Goal: Task Accomplishment & Management: Manage account settings

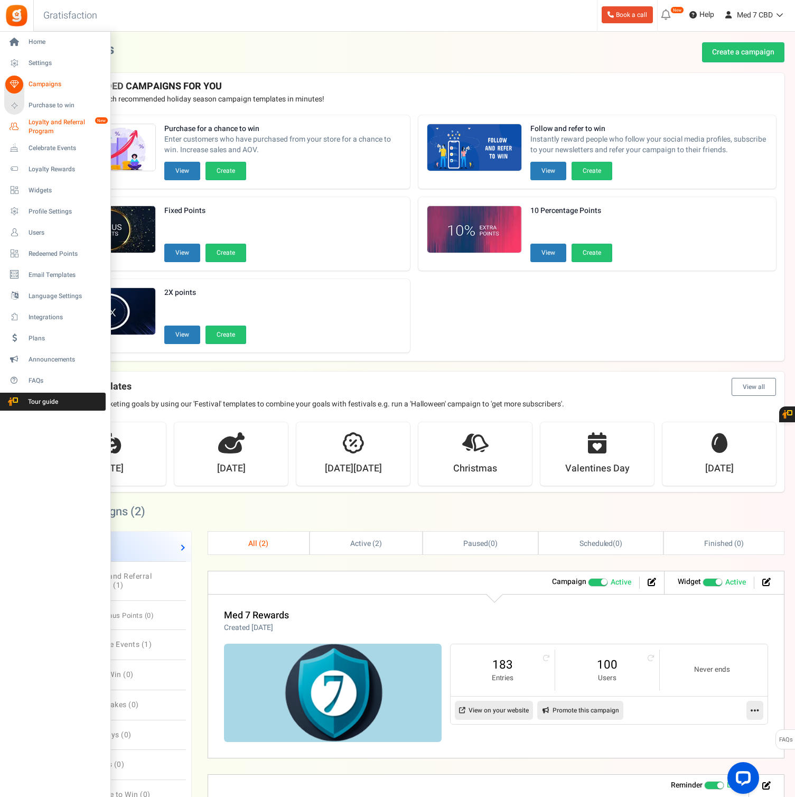
click at [38, 124] on span "Loyalty and Referral Program" at bounding box center [67, 127] width 77 height 18
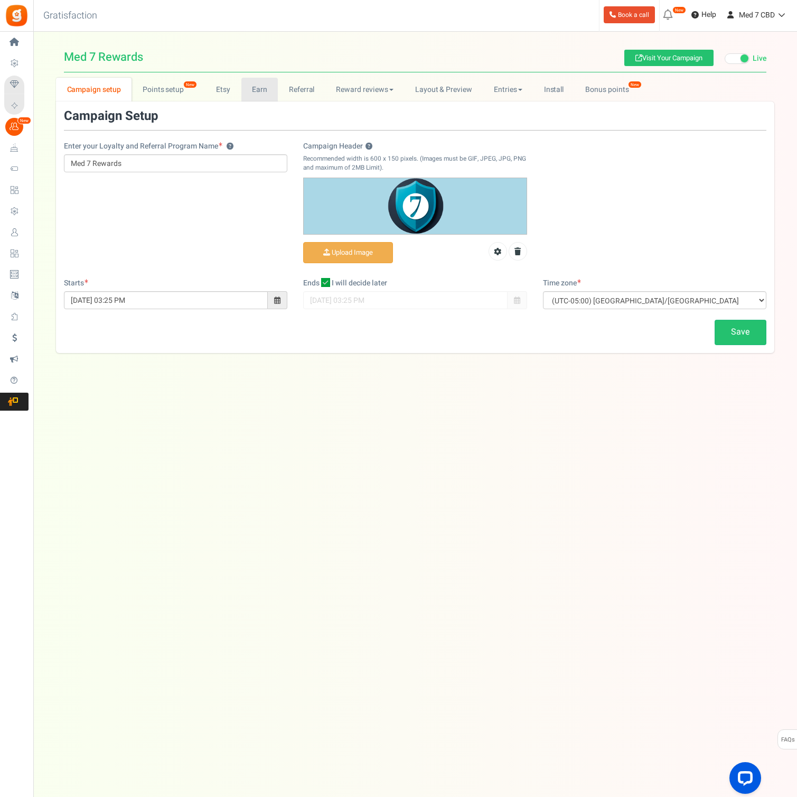
click at [254, 90] on link "Earn" at bounding box center [259, 90] width 37 height 24
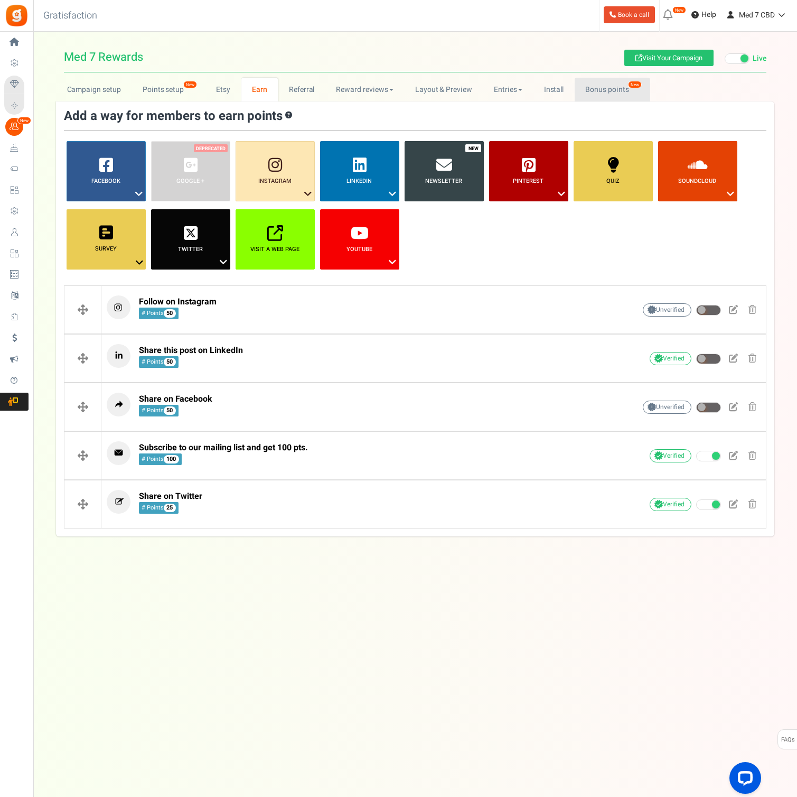
click at [597, 90] on link "Bonus points New" at bounding box center [613, 90] width 76 height 24
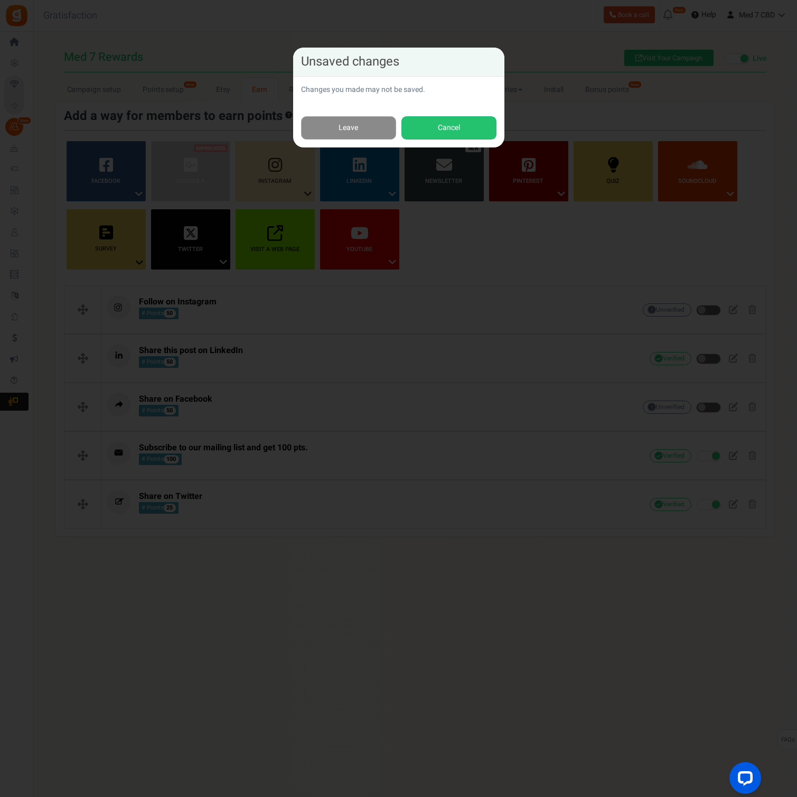
click at [368, 130] on link "Leave" at bounding box center [348, 128] width 95 height 24
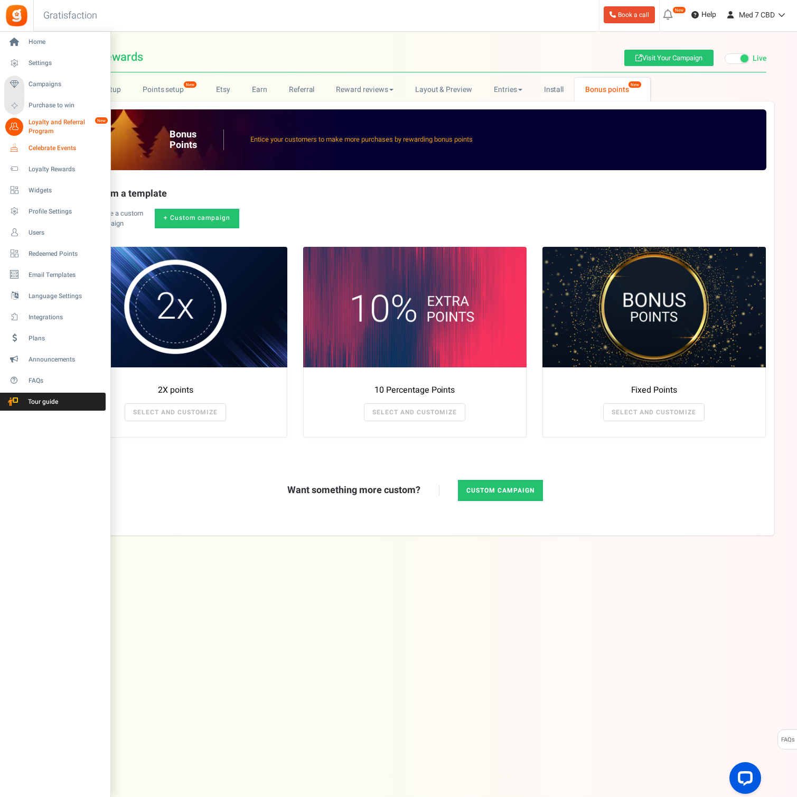
click at [39, 149] on span "Celebrate Events" at bounding box center [66, 148] width 74 height 9
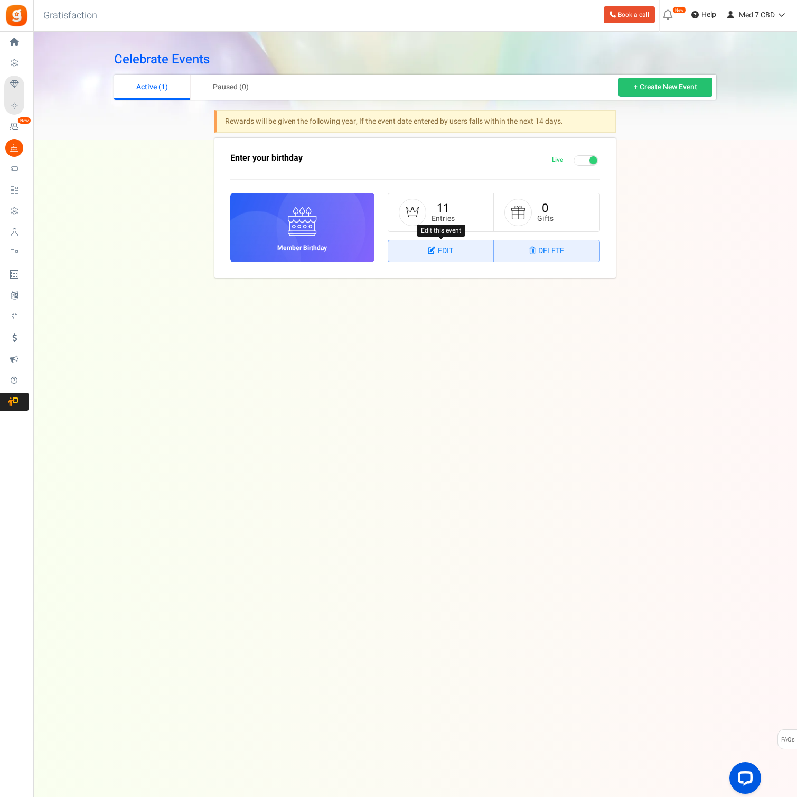
click at [446, 249] on link "Edit" at bounding box center [441, 250] width 106 height 21
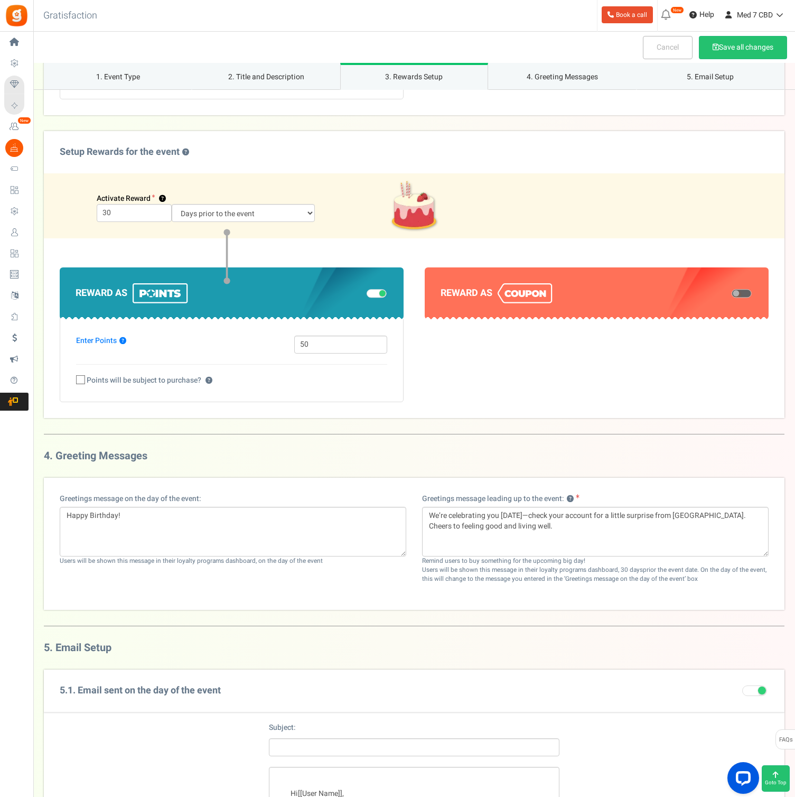
scroll to position [687, 0]
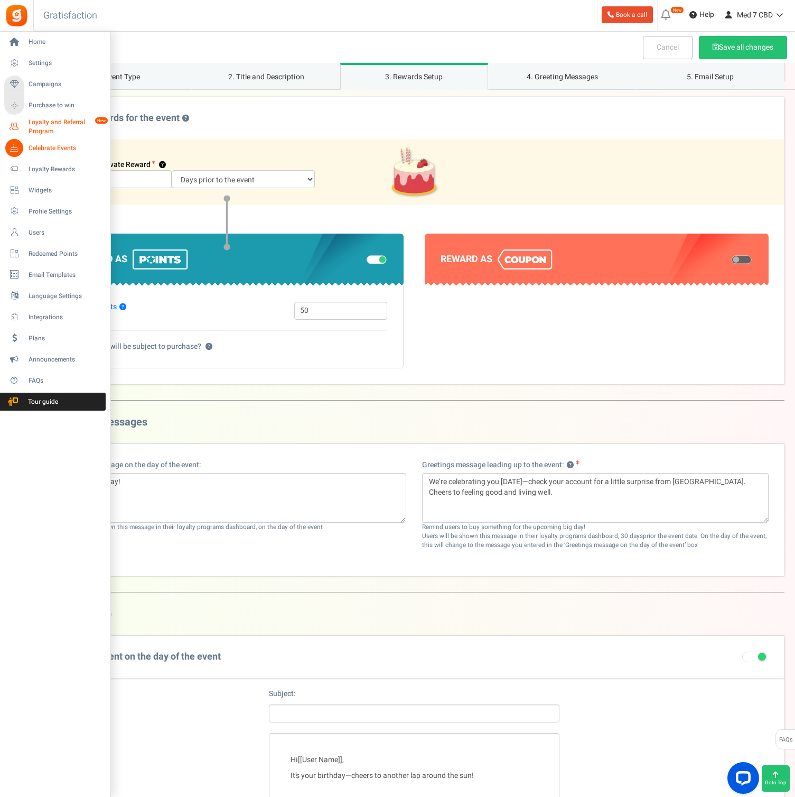
click at [41, 124] on span "Loyalty and Referral Program" at bounding box center [67, 127] width 77 height 18
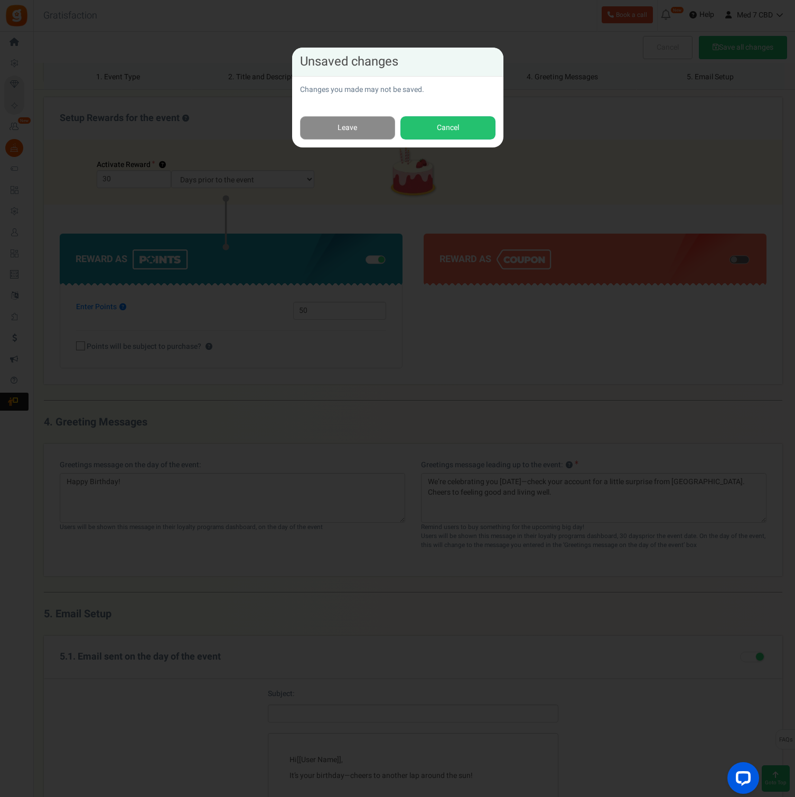
click at [334, 127] on link "Leave" at bounding box center [347, 128] width 95 height 24
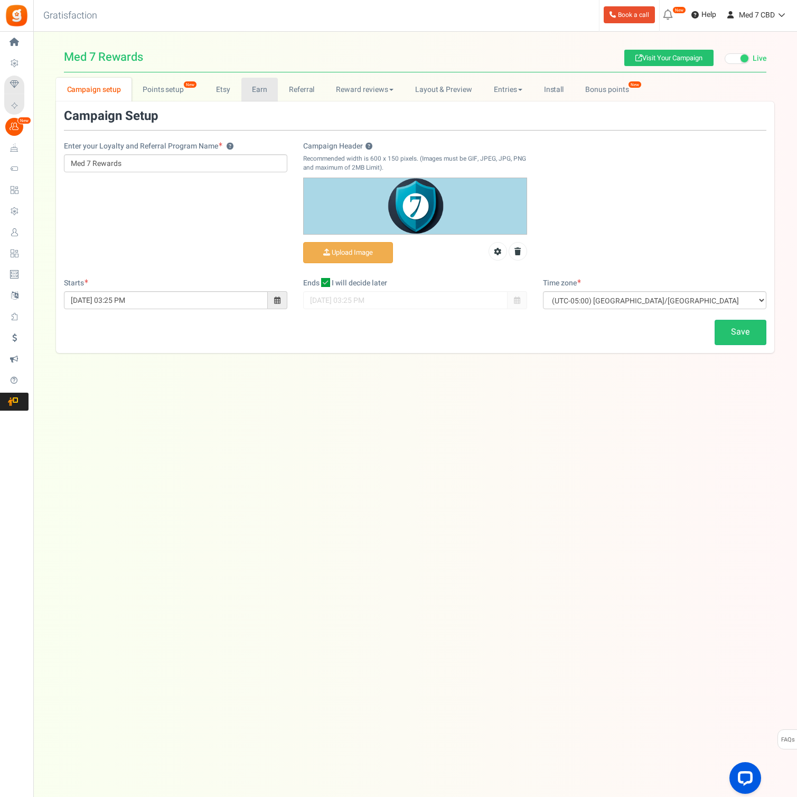
click at [255, 90] on link "Earn" at bounding box center [259, 90] width 37 height 24
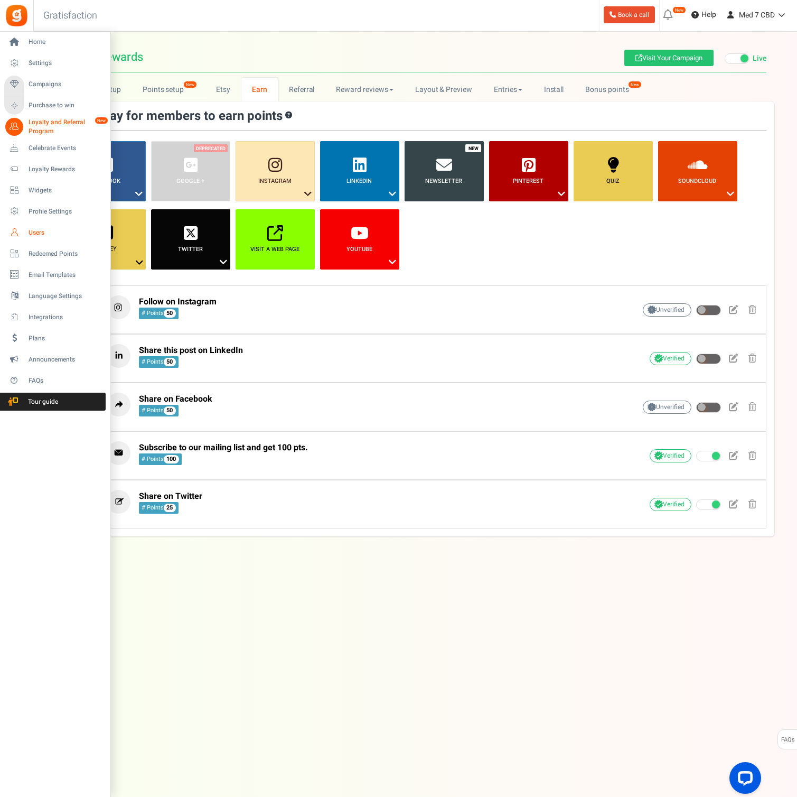
click at [40, 232] on span "Users" at bounding box center [66, 232] width 74 height 9
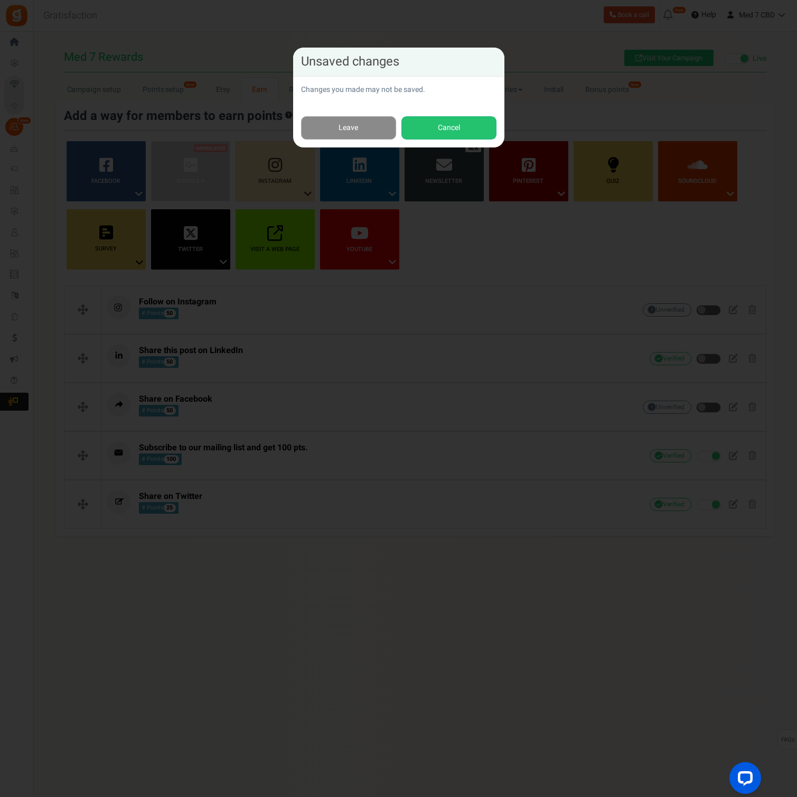
click at [334, 138] on div "Leave Cancel" at bounding box center [398, 128] width 211 height 40
click at [333, 134] on link "Leave" at bounding box center [348, 128] width 95 height 24
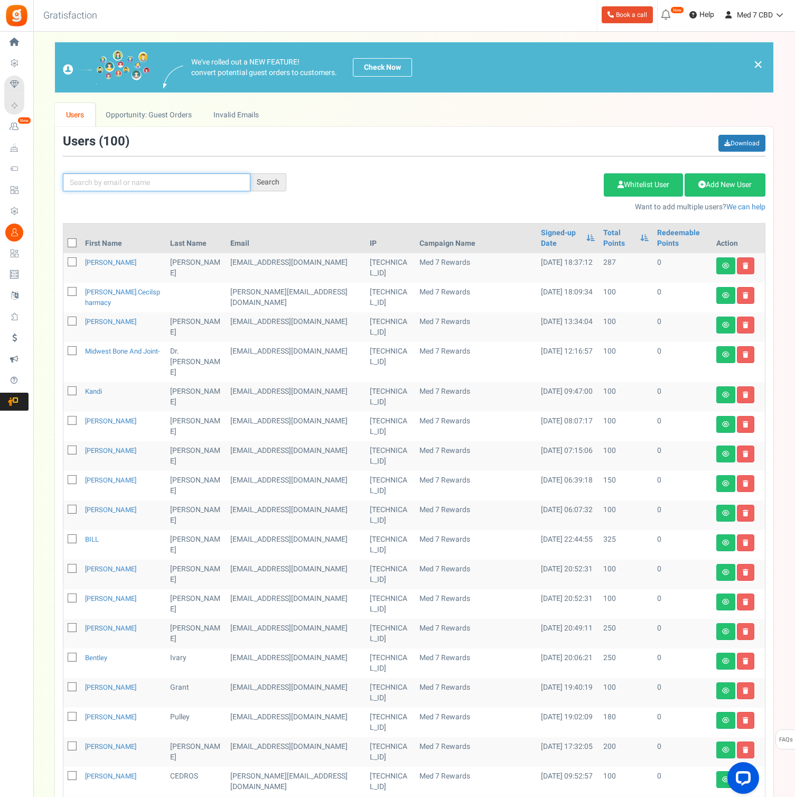
click at [134, 183] on input "text" at bounding box center [157, 182] width 188 height 18
type input "[PERSON_NAME]"
click at [267, 182] on div "Search" at bounding box center [268, 182] width 36 height 18
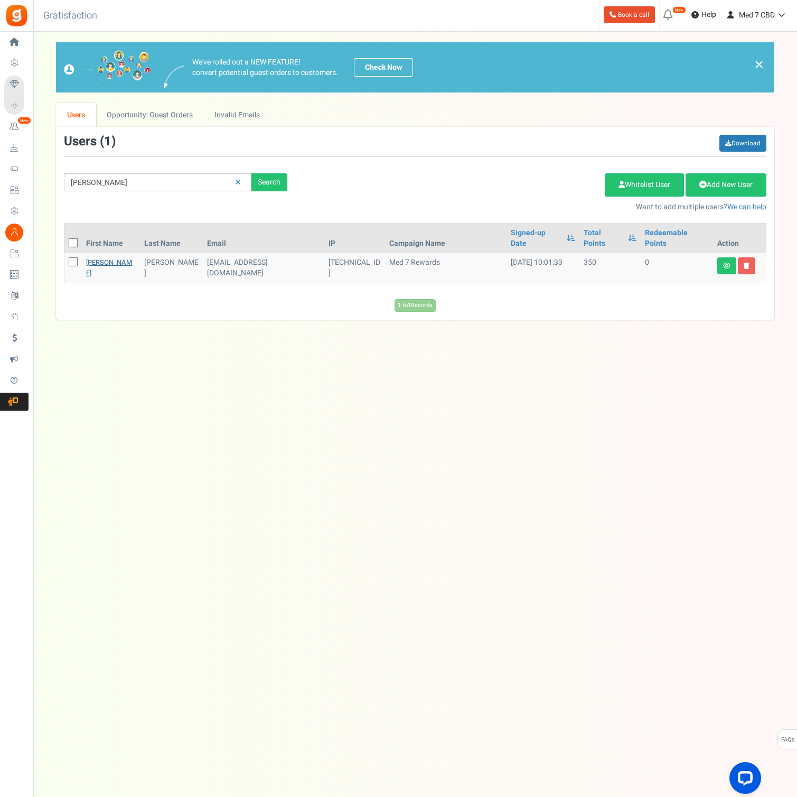
click at [98, 257] on link "[PERSON_NAME]" at bounding box center [109, 267] width 46 height 21
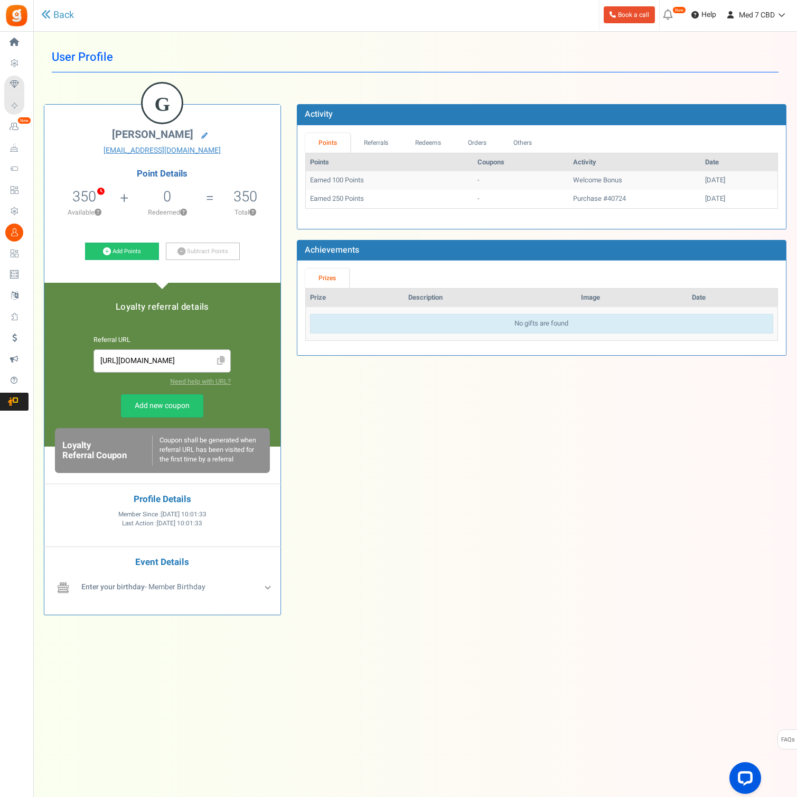
drag, startPoint x: 456, startPoint y: 493, endPoint x: 380, endPoint y: 465, distance: 80.9
click at [456, 493] on div "G [PERSON_NAME] [EMAIL_ADDRESS][DOMAIN_NAME] Point Details 350 0 Redeemable 350…" at bounding box center [415, 356] width 758 height 537
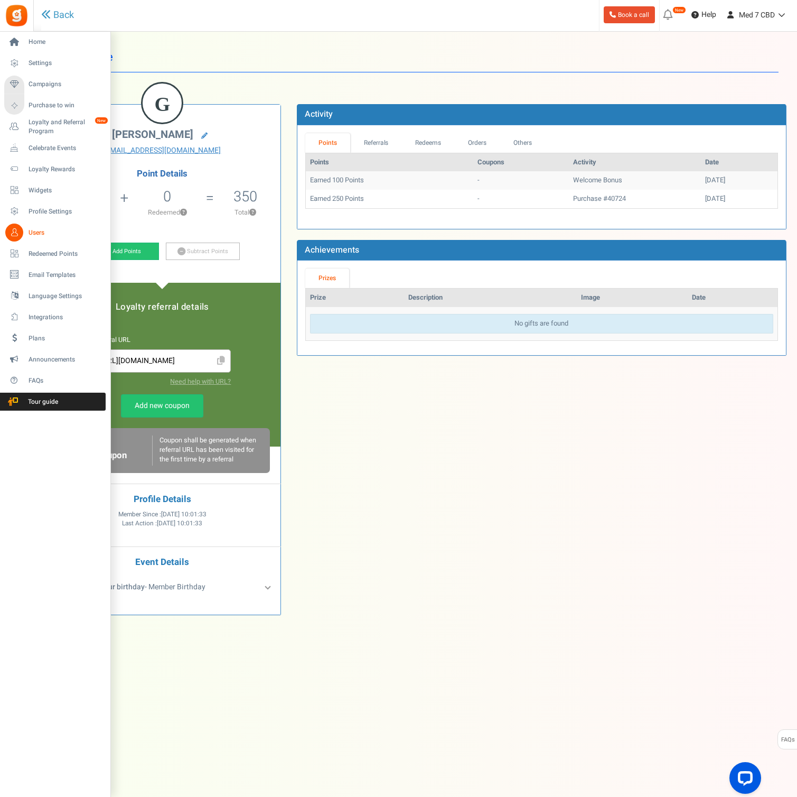
click at [31, 232] on span "Users" at bounding box center [66, 232] width 74 height 9
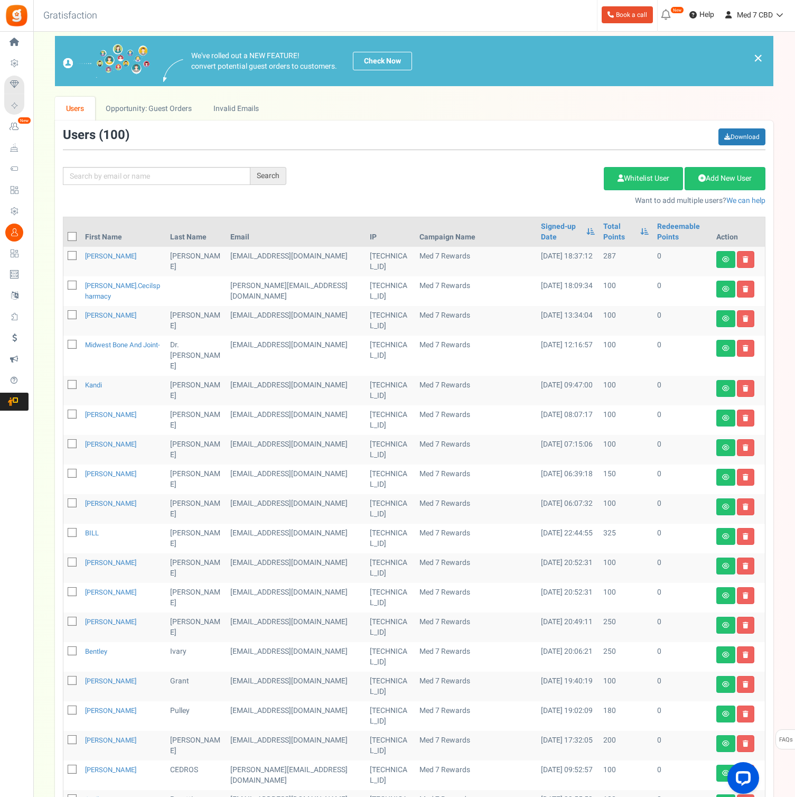
scroll to position [4, 0]
